Goal: Information Seeking & Learning: Compare options

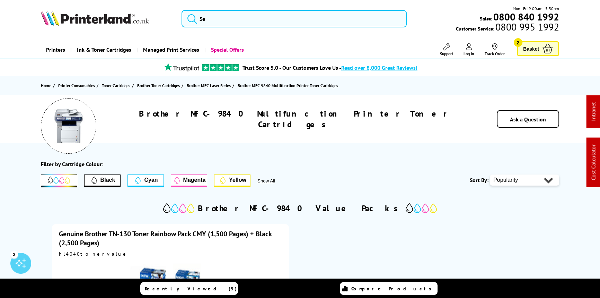
click at [100, 17] on img at bounding box center [95, 17] width 108 height 15
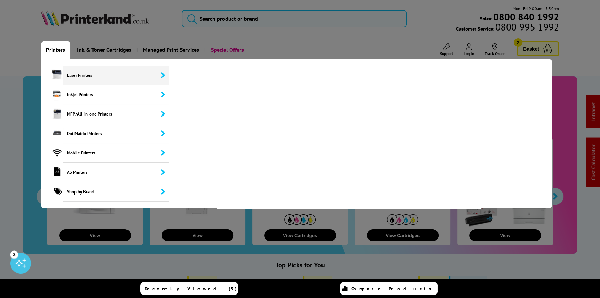
drag, startPoint x: 76, startPoint y: 78, endPoint x: 104, endPoint y: 81, distance: 28.0
click at [76, 78] on span "Laser Printers" at bounding box center [115, 74] width 105 height 19
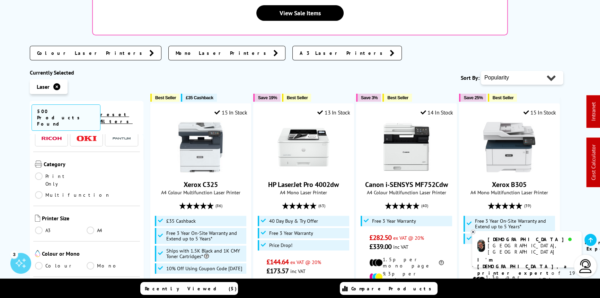
click at [91, 262] on link "Mono" at bounding box center [113, 266] width 52 height 8
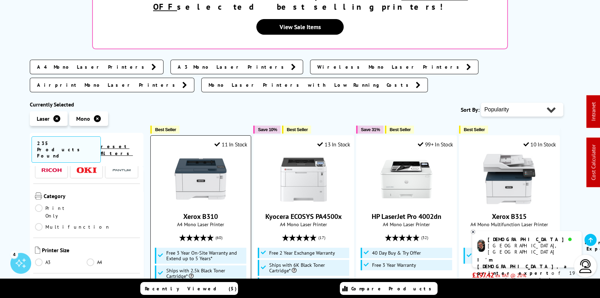
scroll to position [157, 0]
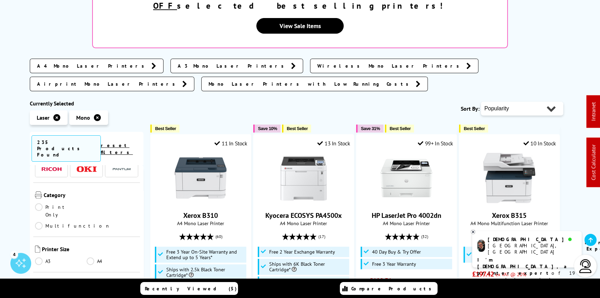
click at [40, 292] on link "Colour" at bounding box center [61, 296] width 52 height 8
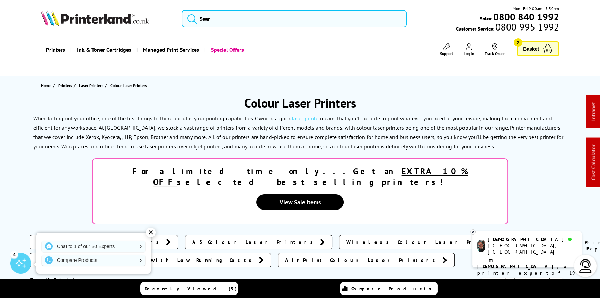
click at [55, 51] on link "Printers" at bounding box center [55, 50] width 29 height 18
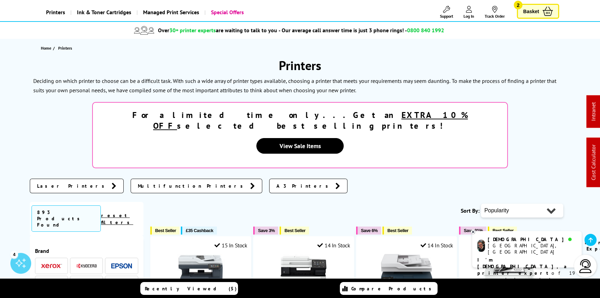
scroll to position [189, 0]
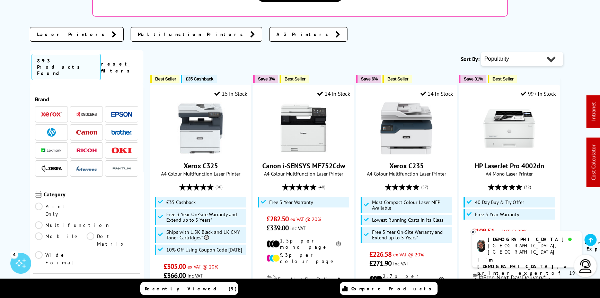
click at [38, 202] on link "Print Only" at bounding box center [61, 209] width 52 height 15
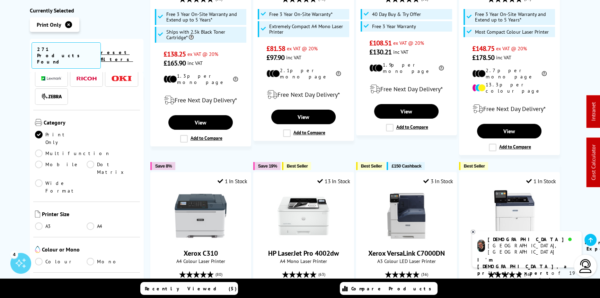
scroll to position [63, 0]
click at [91, 255] on link "Mono" at bounding box center [113, 259] width 52 height 8
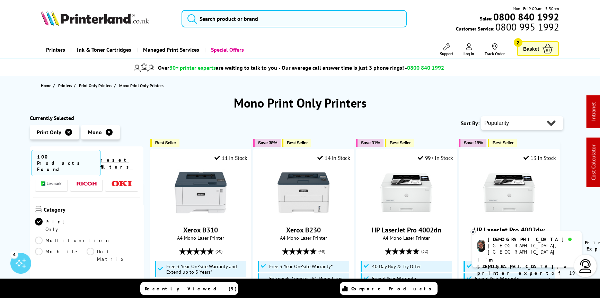
click at [60, 49] on link "Printers" at bounding box center [55, 50] width 29 height 18
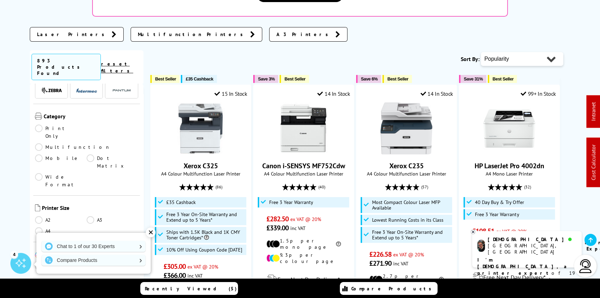
scroll to position [94, 0]
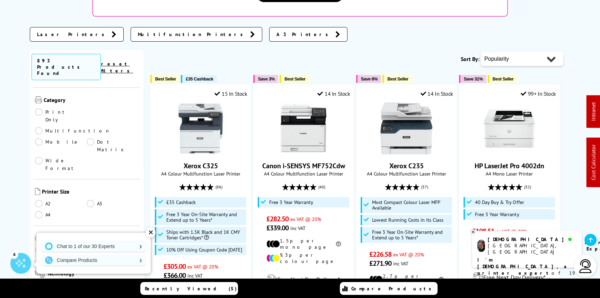
drag, startPoint x: 90, startPoint y: 181, endPoint x: 93, endPoint y: 177, distance: 4.4
click at [90, 246] on link "Mono" at bounding box center [113, 250] width 52 height 8
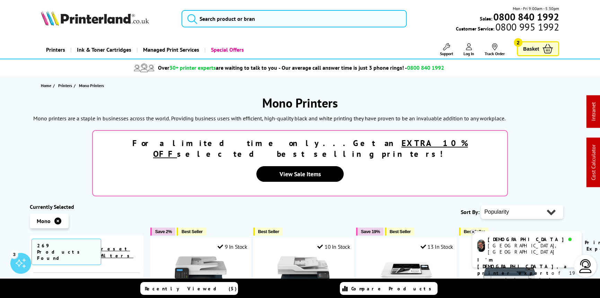
click at [473, 232] on icon at bounding box center [473, 231] width 2 height 2
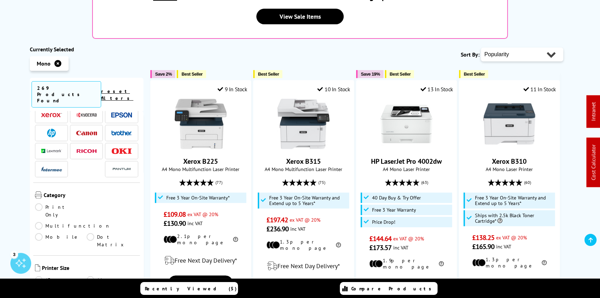
scroll to position [63, 0]
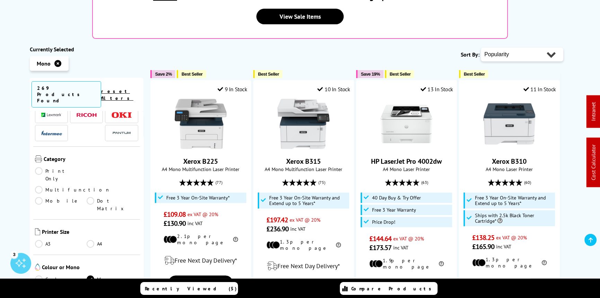
click at [39, 275] on link "Colour" at bounding box center [61, 279] width 52 height 8
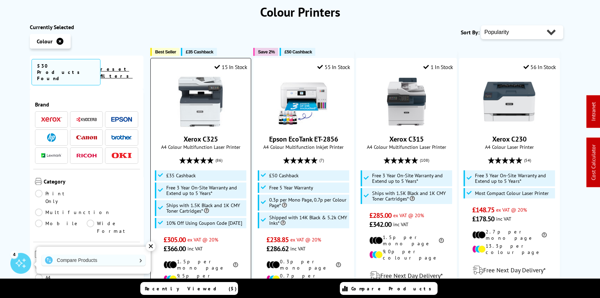
scroll to position [31, 0]
